Goal: Navigation & Orientation: Find specific page/section

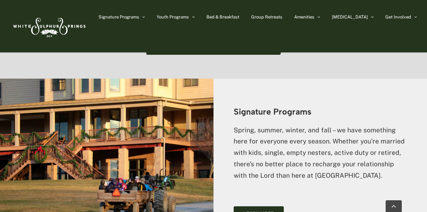
scroll to position [610, 0]
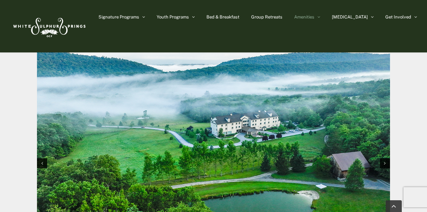
scroll to position [641, 0]
click at [385, 163] on icon "Next slide" at bounding box center [385, 163] width 2 height 5
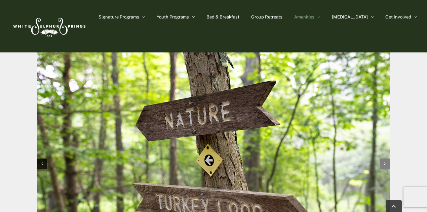
click at [385, 163] on icon "Next slide" at bounding box center [385, 163] width 2 height 5
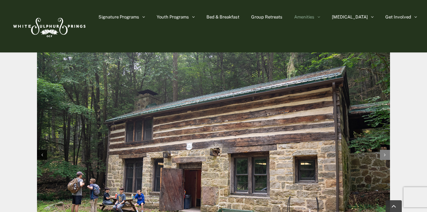
scroll to position [651, 0]
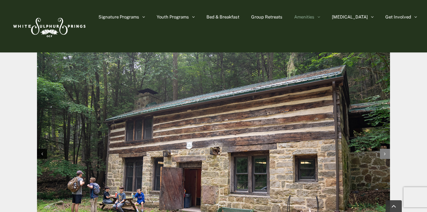
click at [384, 154] on icon "Next slide" at bounding box center [385, 154] width 2 height 5
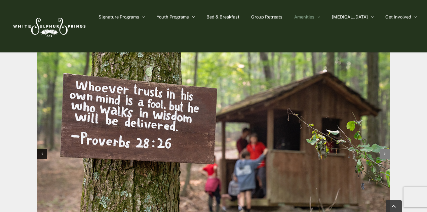
click at [384, 154] on icon "Next slide" at bounding box center [385, 154] width 2 height 5
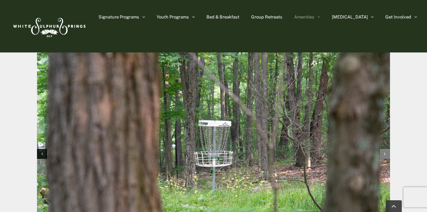
click at [384, 154] on icon "Next slide" at bounding box center [385, 154] width 2 height 5
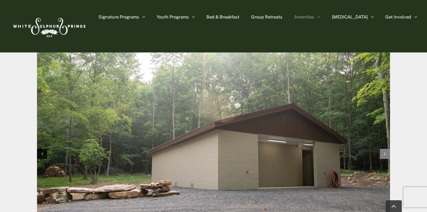
click at [384, 154] on icon "Next slide" at bounding box center [385, 154] width 2 height 5
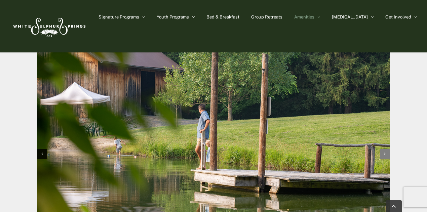
click at [384, 154] on icon "Next slide" at bounding box center [385, 154] width 2 height 5
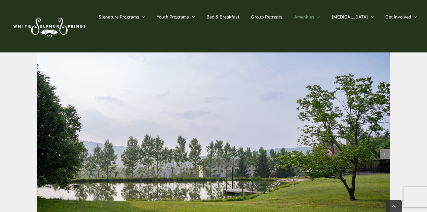
click at [384, 154] on icon "Next slide" at bounding box center [385, 154] width 2 height 5
